Goal: Entertainment & Leisure: Browse casually

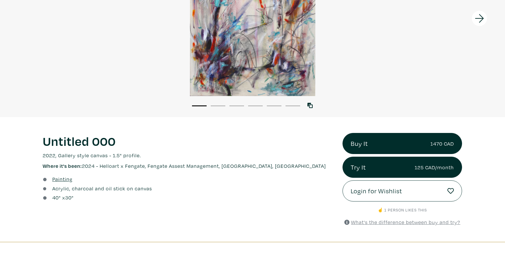
scroll to position [57, 0]
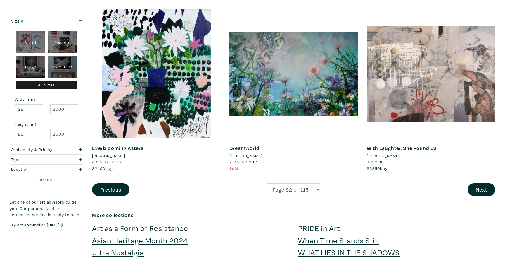
scroll to position [1347, 0]
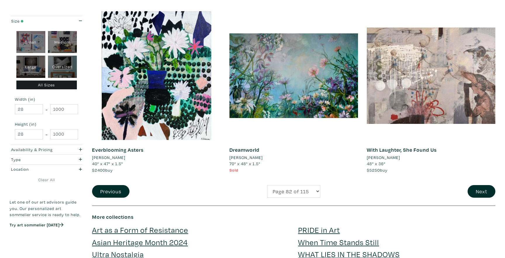
click at [479, 184] on div "With Laughter, She Found Us Marjolyn Vanderhart 48" x 36" $5250 buy #people #ch…" at bounding box center [431, 98] width 137 height 174
click at [477, 192] on button "Next" at bounding box center [482, 191] width 28 height 13
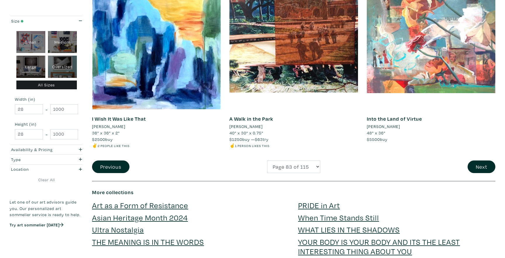
scroll to position [1387, 0]
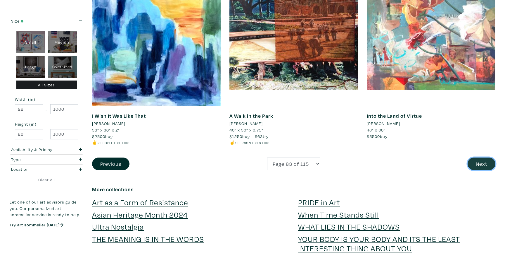
click at [479, 166] on button "Next" at bounding box center [482, 163] width 28 height 13
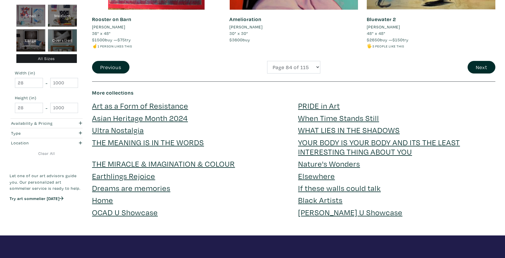
scroll to position [1487, 0]
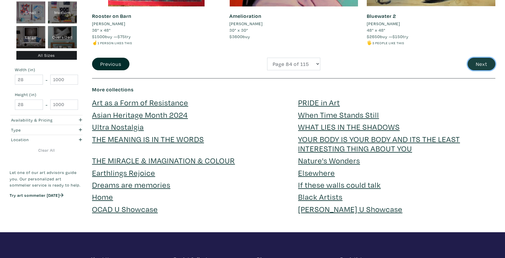
click at [479, 60] on button "Next" at bounding box center [482, 64] width 28 height 13
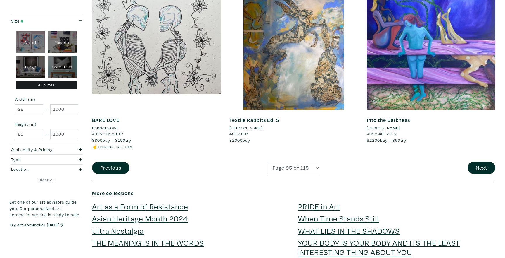
scroll to position [1385, 0]
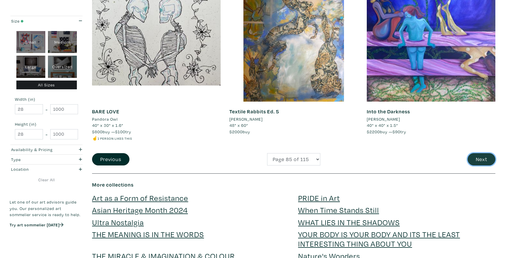
click at [478, 162] on button "Next" at bounding box center [482, 159] width 28 height 13
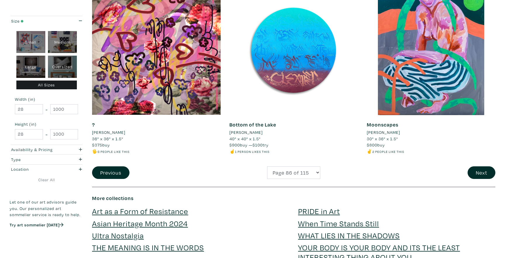
scroll to position [1371, 0]
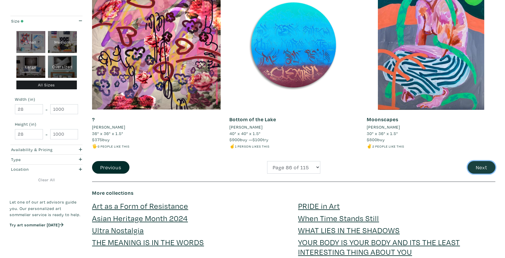
click at [475, 170] on button "Next" at bounding box center [482, 167] width 28 height 13
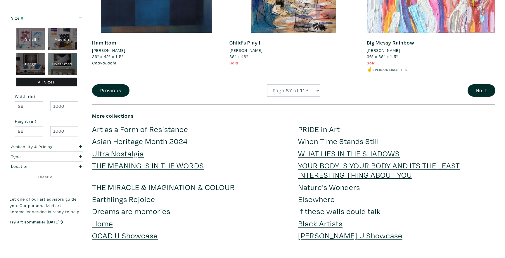
scroll to position [1445, 0]
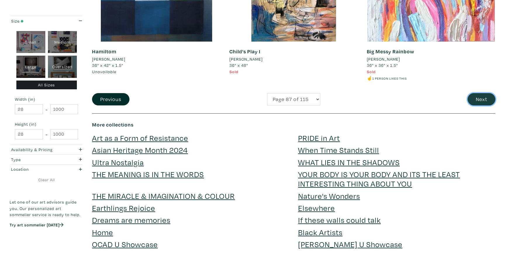
click at [480, 93] on button "Next" at bounding box center [482, 99] width 28 height 13
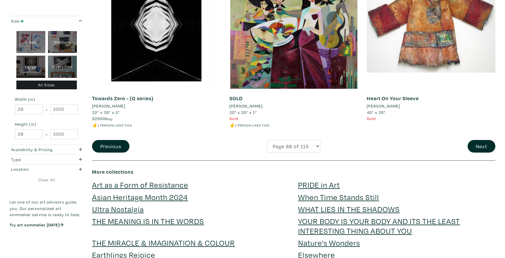
scroll to position [1393, 0]
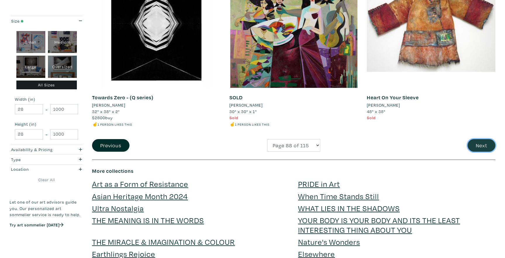
click at [476, 146] on button "Next" at bounding box center [482, 145] width 28 height 13
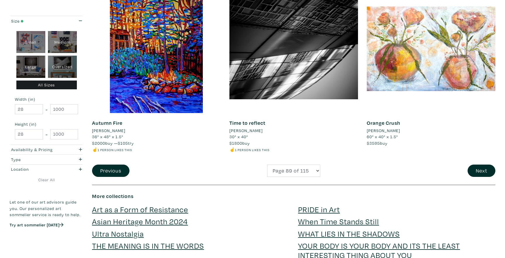
scroll to position [1377, 0]
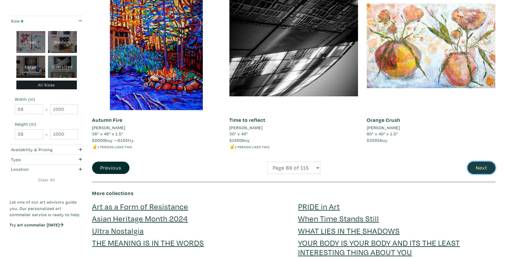
click at [475, 171] on button "Next" at bounding box center [482, 167] width 28 height 13
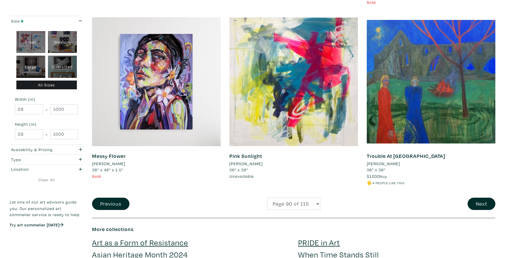
scroll to position [1343, 0]
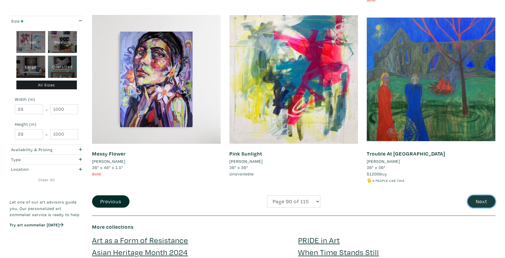
click at [487, 197] on button "Next" at bounding box center [482, 201] width 28 height 13
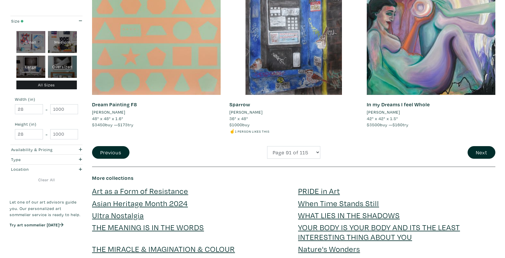
scroll to position [1387, 0]
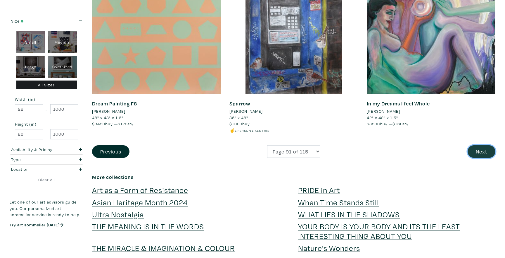
click at [486, 156] on button "Next" at bounding box center [482, 151] width 28 height 13
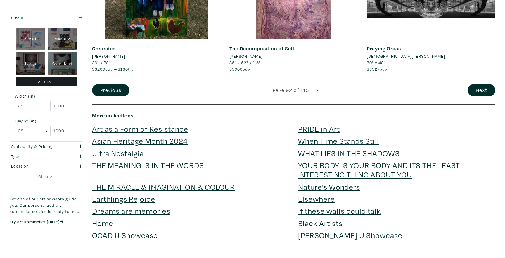
scroll to position [1466, 0]
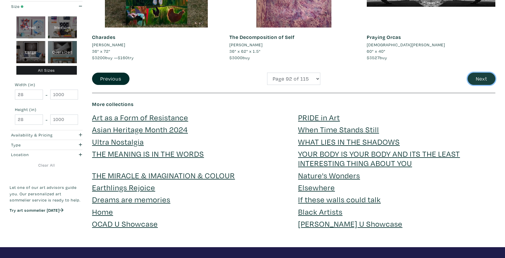
click at [480, 77] on button "Next" at bounding box center [482, 79] width 28 height 13
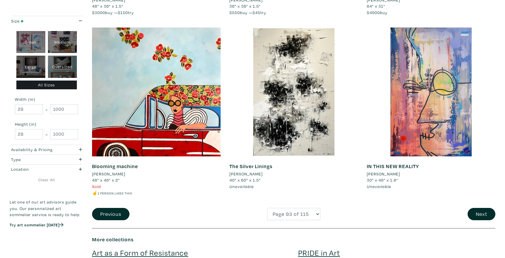
scroll to position [1336, 0]
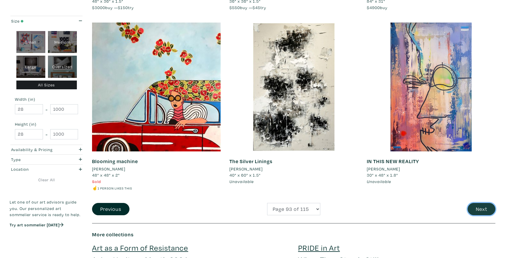
click at [471, 207] on button "Next" at bounding box center [482, 209] width 28 height 13
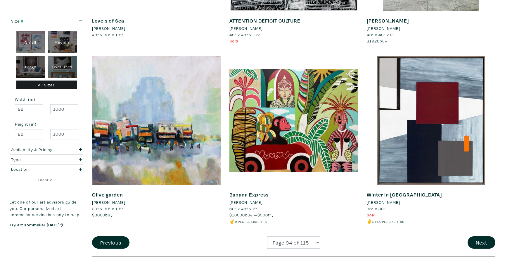
scroll to position [1293, 0]
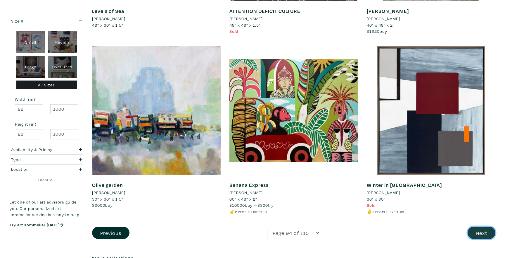
click at [479, 230] on button "Next" at bounding box center [482, 232] width 28 height 13
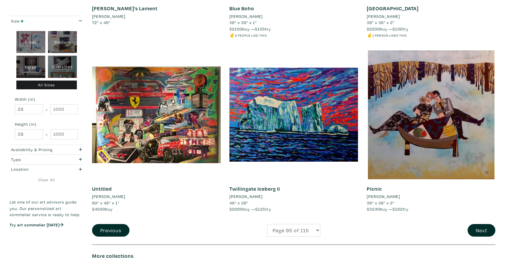
scroll to position [1310, 0]
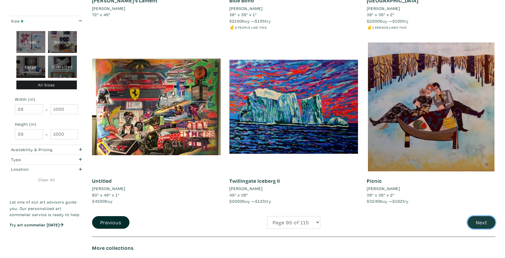
click at [476, 220] on button "Next" at bounding box center [482, 222] width 28 height 13
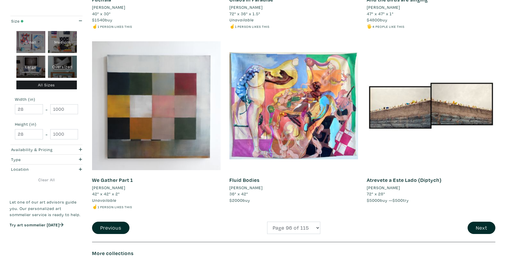
scroll to position [1322, 0]
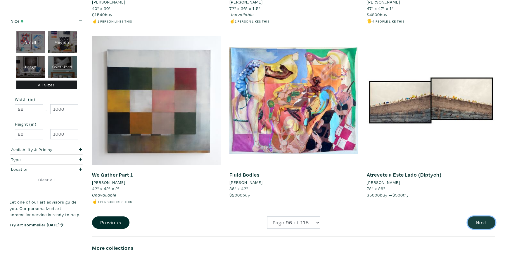
click at [476, 219] on button "Next" at bounding box center [482, 222] width 28 height 13
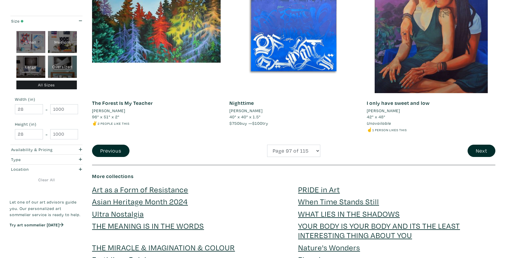
scroll to position [1409, 0]
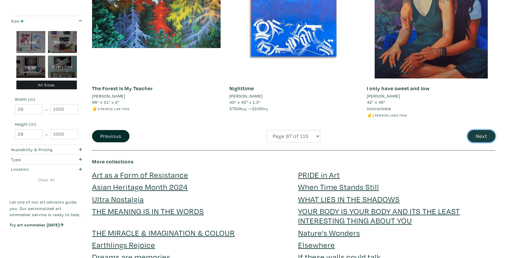
click at [482, 137] on button "Next" at bounding box center [482, 136] width 28 height 13
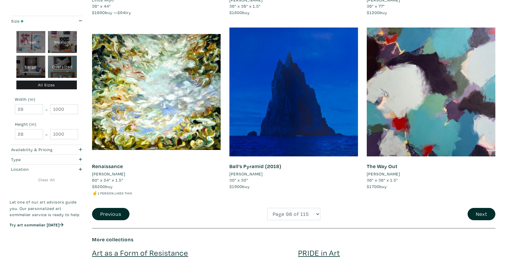
scroll to position [1330, 0]
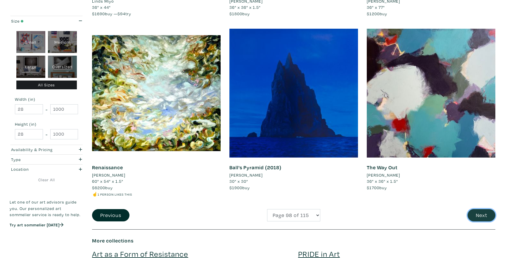
click at [491, 209] on button "Next" at bounding box center [482, 215] width 28 height 13
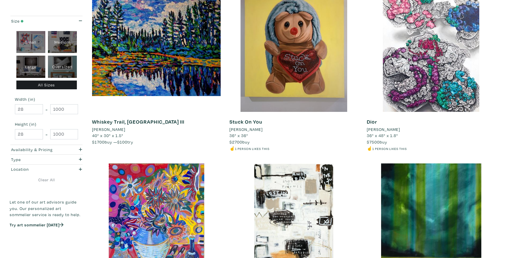
scroll to position [1330, 0]
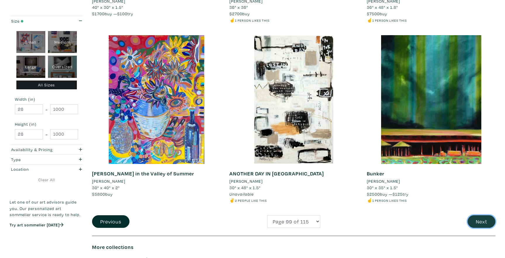
click at [488, 221] on button "Next" at bounding box center [482, 221] width 28 height 13
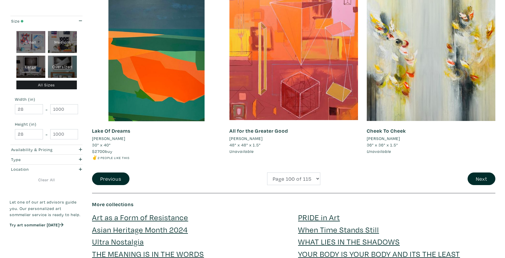
scroll to position [1375, 0]
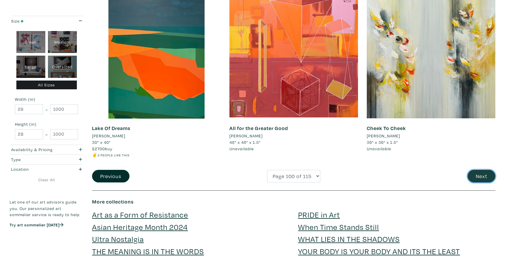
click at [481, 177] on button "Next" at bounding box center [482, 176] width 28 height 13
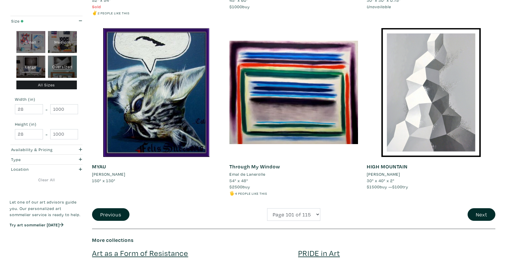
scroll to position [1335, 0]
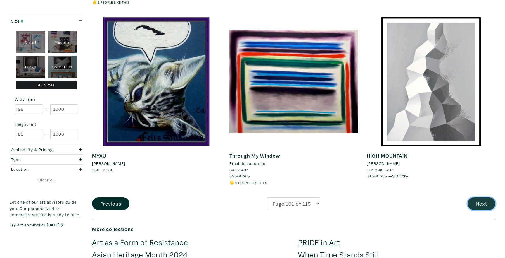
click at [474, 200] on button "Next" at bounding box center [482, 203] width 28 height 13
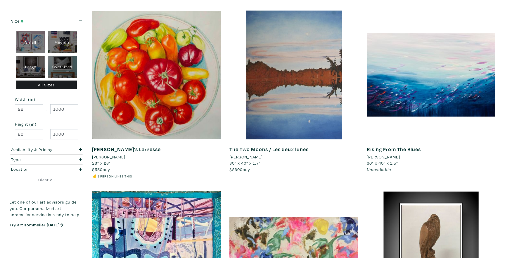
scroll to position [1186, 0]
